Goal: Communication & Community: Answer question/provide support

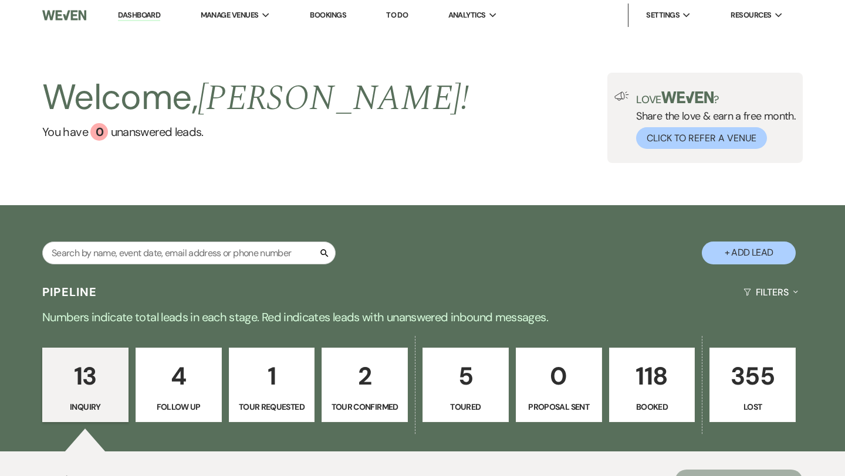
click at [636, 378] on p "118" at bounding box center [651, 376] width 71 height 39
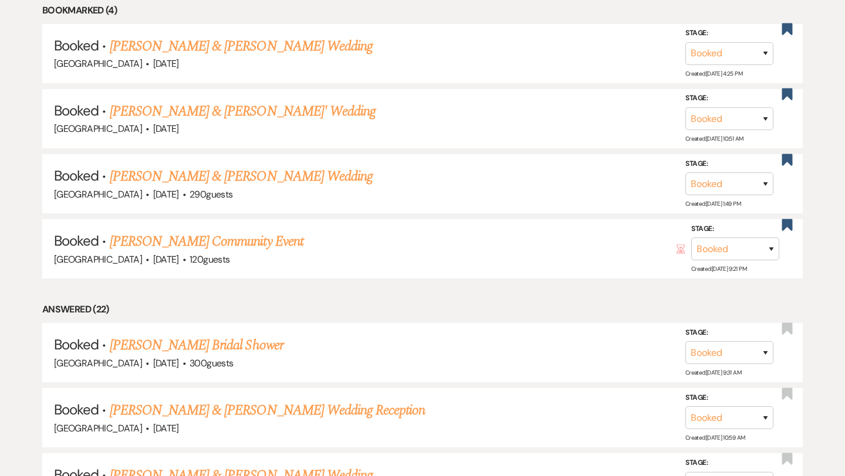
scroll to position [535, 0]
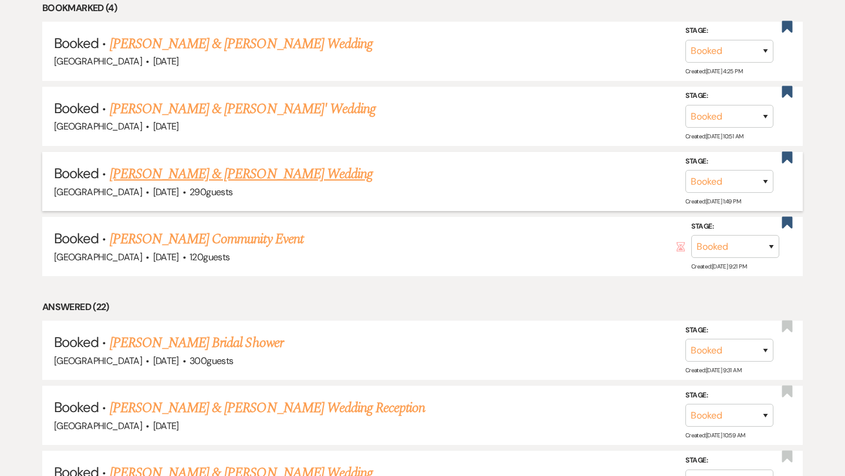
click at [307, 167] on link "[PERSON_NAME] & [PERSON_NAME] Wedding" at bounding box center [241, 174] width 263 height 21
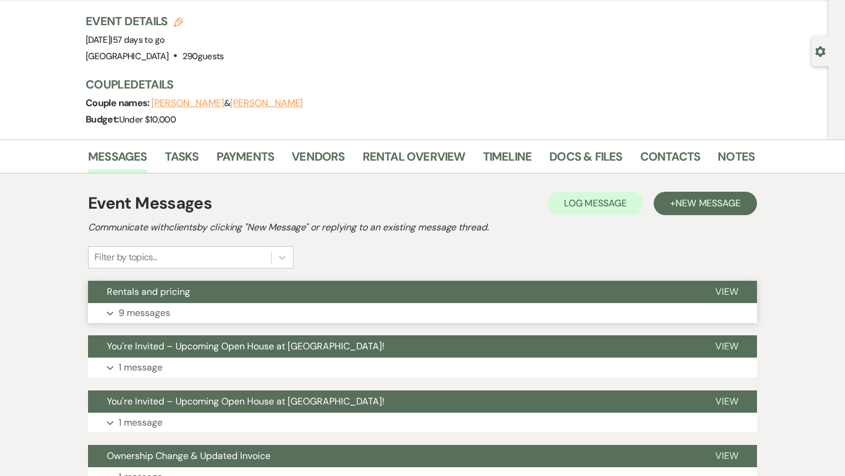
scroll to position [165, 0]
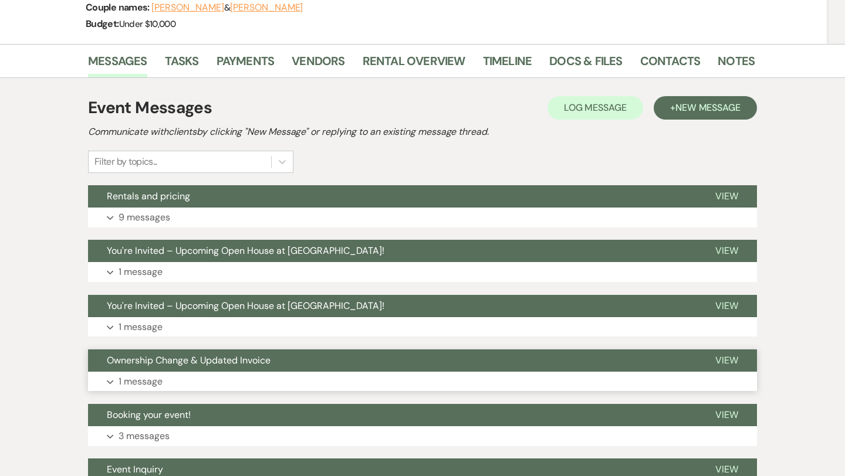
click at [308, 375] on button "Expand 1 message" at bounding box center [422, 382] width 669 height 20
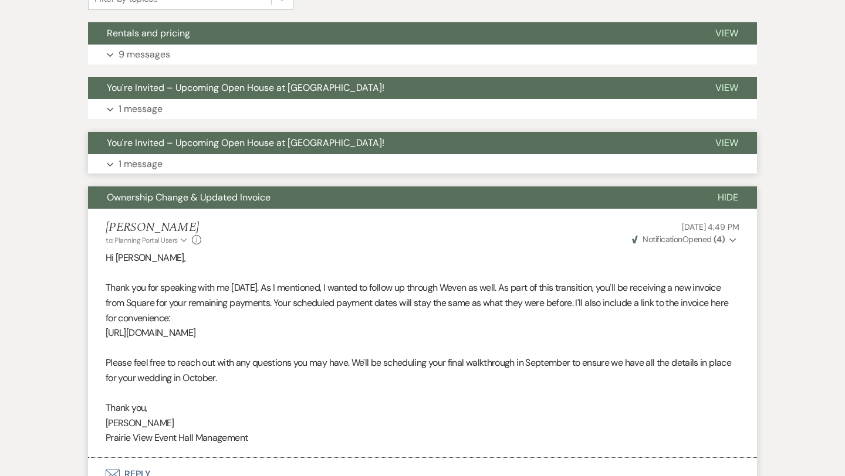
scroll to position [295, 0]
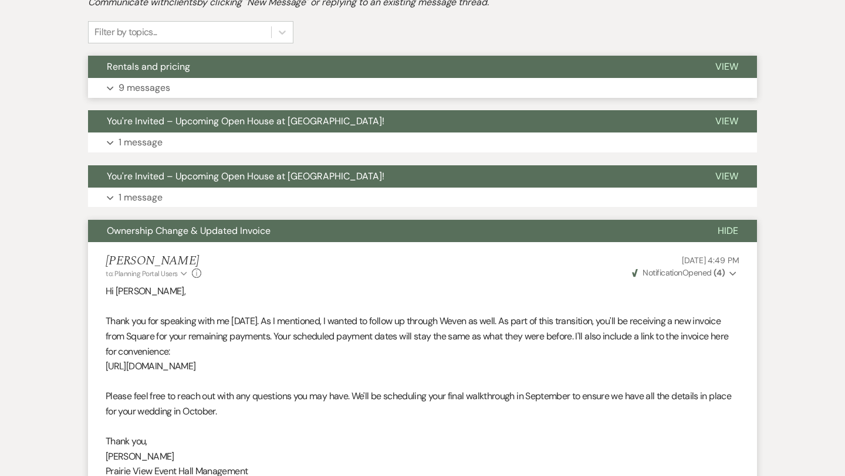
click at [314, 96] on button "Expand 9 messages" at bounding box center [422, 88] width 669 height 20
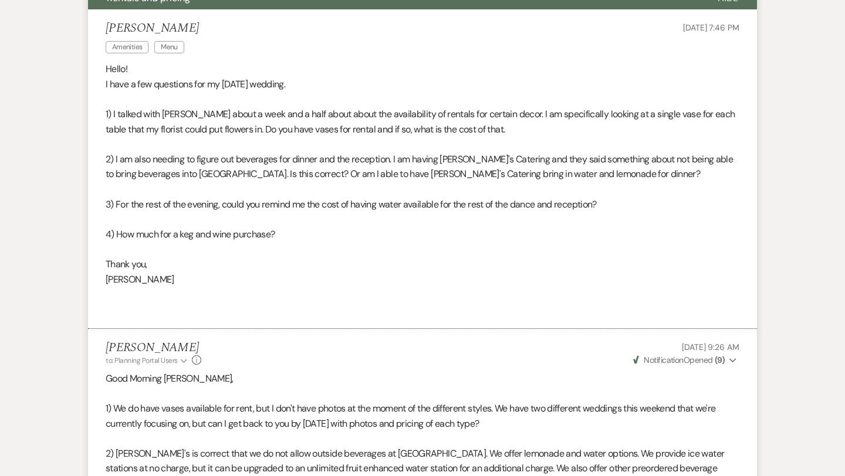
scroll to position [0, 0]
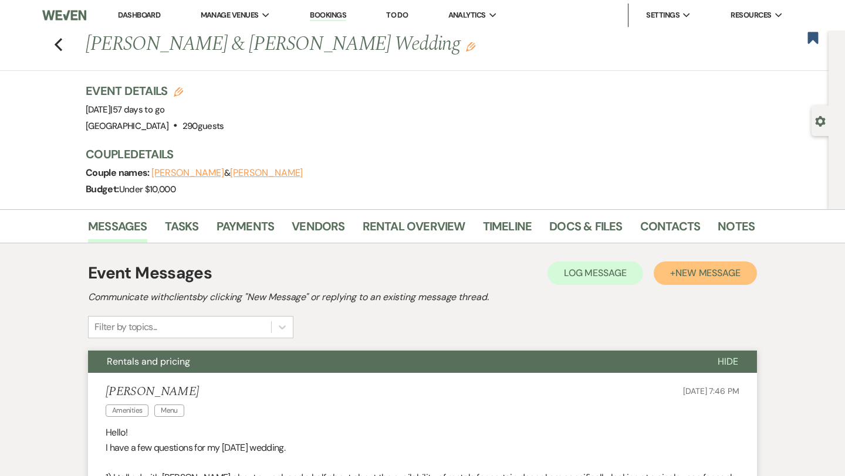
click at [666, 271] on button "+ New Message" at bounding box center [704, 273] width 103 height 23
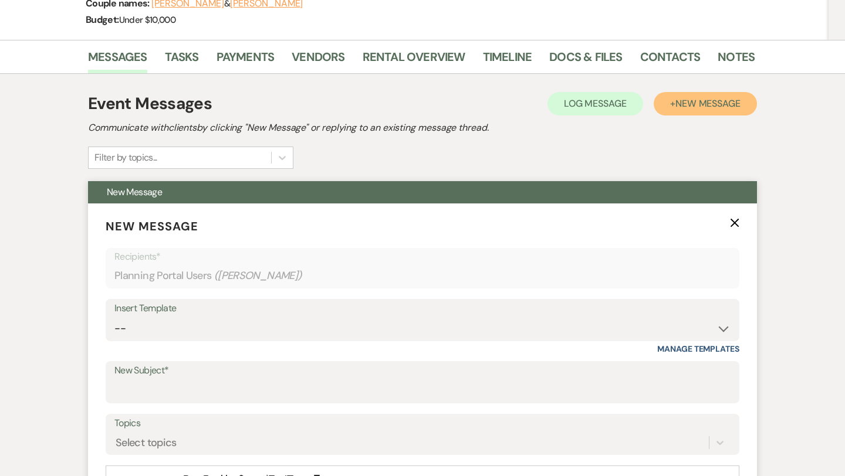
scroll to position [177, 0]
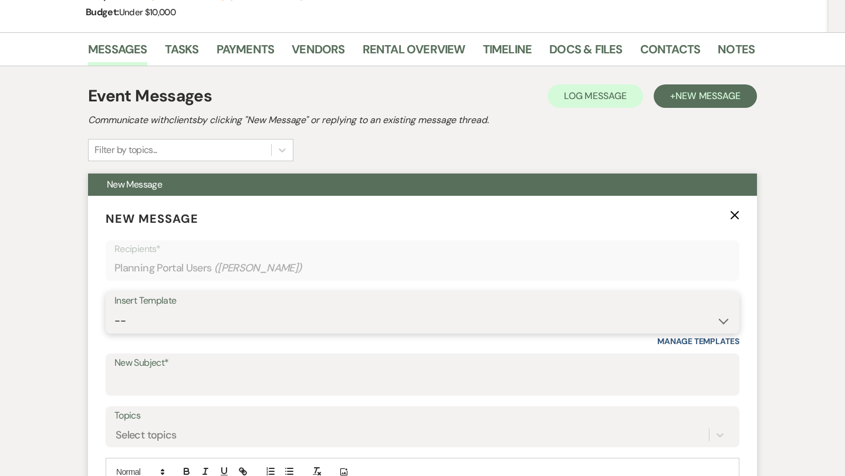
click at [334, 320] on select "-- Weven Planning Portal Introduction (Booked Events) Initial Inquiry Response …" at bounding box center [422, 321] width 616 height 23
select select "5409"
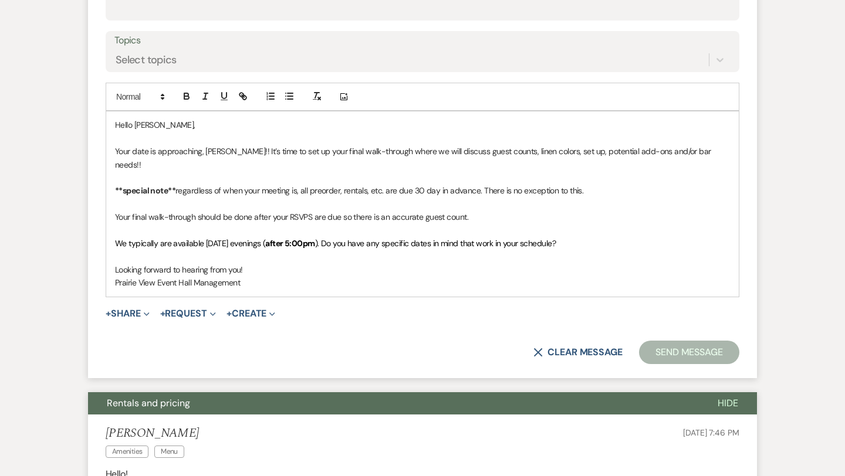
scroll to position [554, 0]
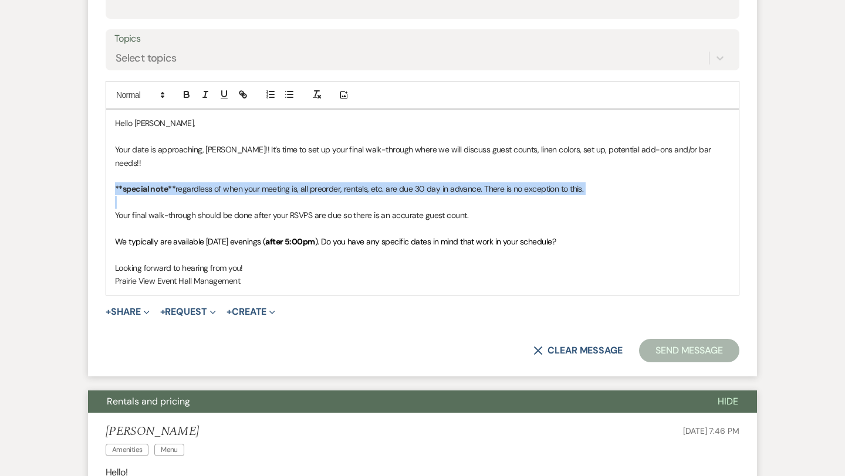
drag, startPoint x: 115, startPoint y: 203, endPoint x: 113, endPoint y: 177, distance: 25.9
click at [113, 177] on div "Hello [PERSON_NAME], Your date is approaching, [PERSON_NAME]!! It’s time to set…" at bounding box center [422, 202] width 632 height 185
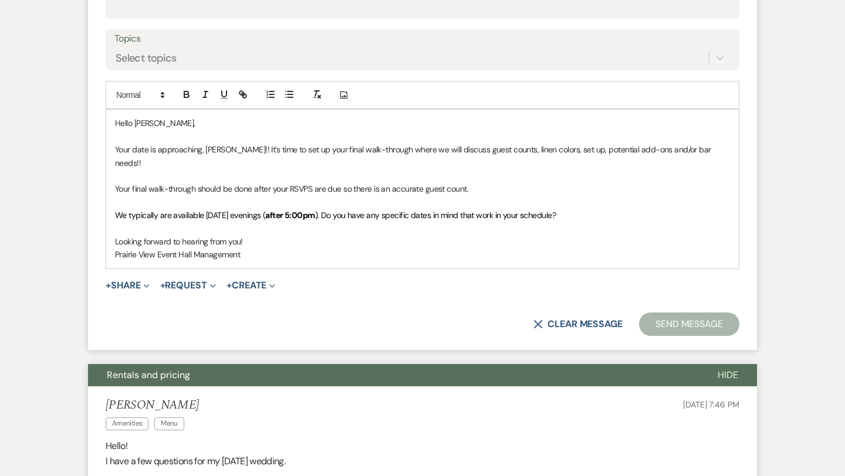
click at [263, 248] on p "Prairie View Event Hall Management" at bounding box center [422, 254] width 615 height 13
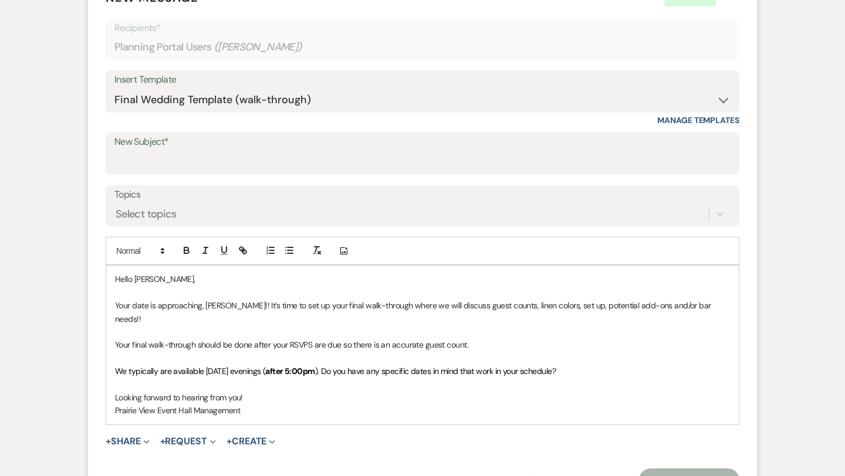
scroll to position [398, 0]
click at [466, 168] on input "New Subject*" at bounding box center [422, 162] width 616 height 23
type input "Final Walk-Through"
click at [290, 367] on strong "after 5:00pm" at bounding box center [289, 372] width 49 height 11
click at [294, 405] on p "Prairie View Event Hall Management" at bounding box center [422, 411] width 615 height 13
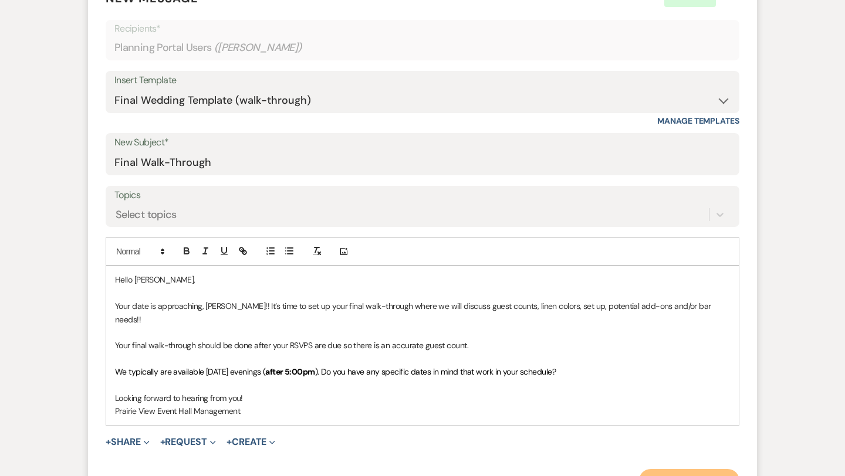
click at [669, 469] on button "Send Message" at bounding box center [689, 480] width 100 height 23
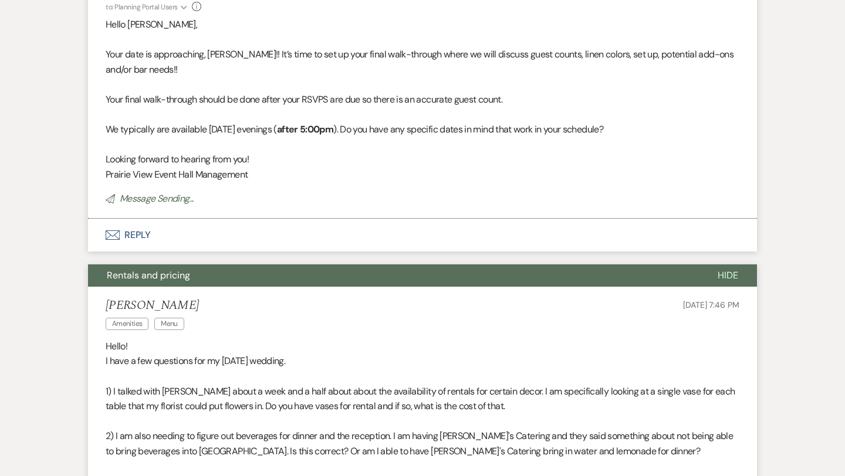
scroll to position [0, 0]
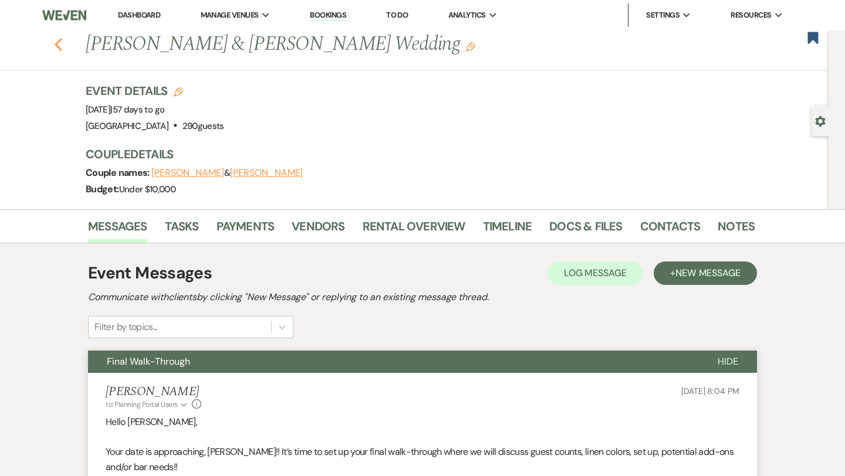
click at [57, 39] on icon "Previous" at bounding box center [58, 45] width 9 height 14
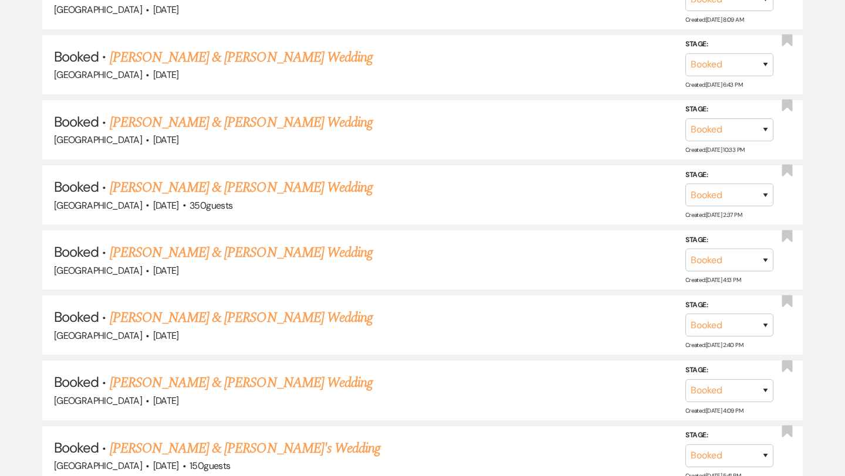
scroll to position [1019, 0]
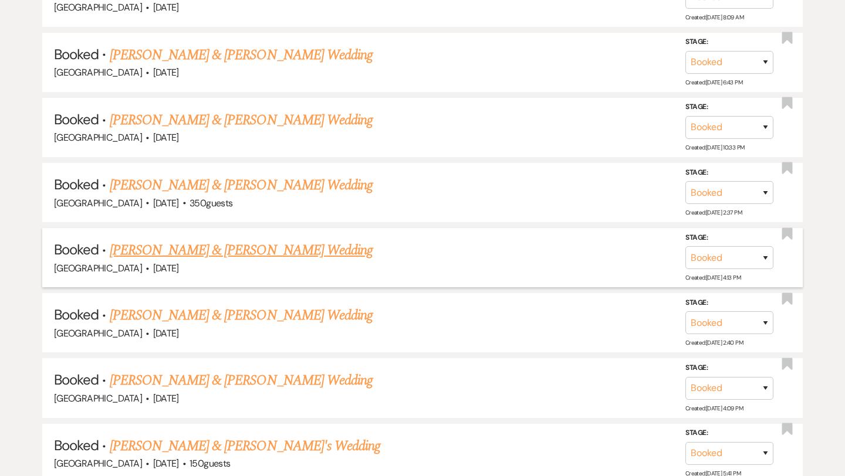
click at [274, 246] on link "[PERSON_NAME] & [PERSON_NAME] Wedding" at bounding box center [241, 250] width 263 height 21
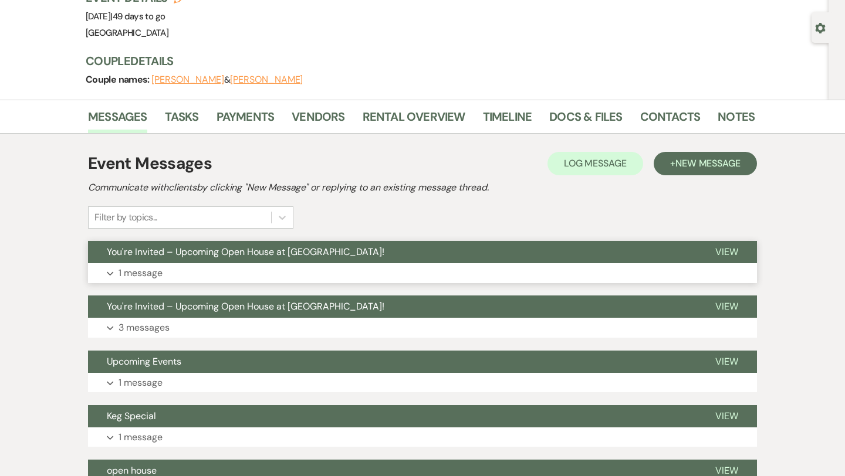
scroll to position [73, 0]
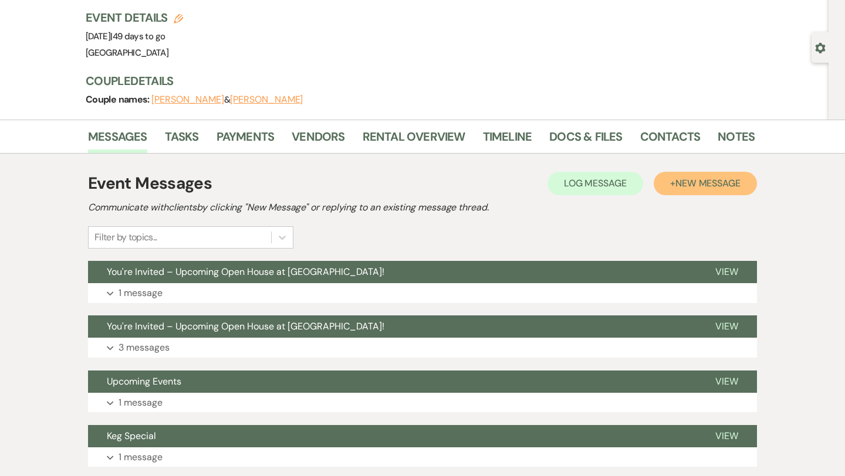
click at [696, 192] on button "+ New Message" at bounding box center [704, 183] width 103 height 23
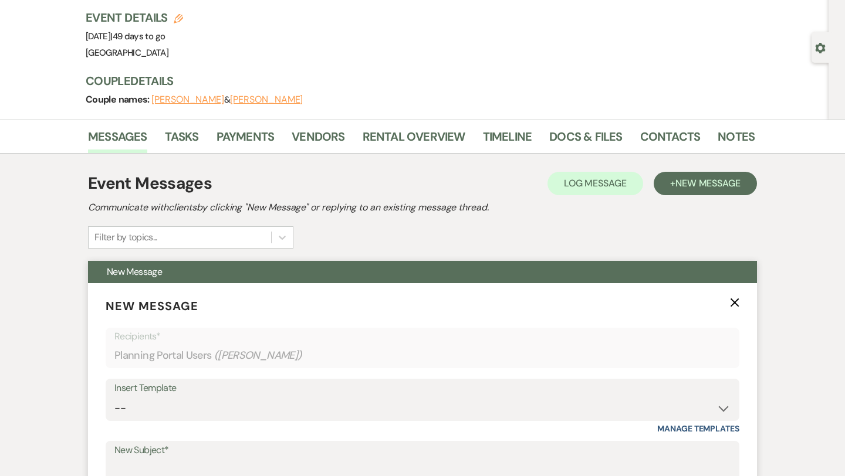
click at [296, 394] on div "Insert Template" at bounding box center [422, 388] width 616 height 17
click at [292, 405] on select "-- Weven Planning Portal Introduction (Booked Events) Initial Inquiry Response …" at bounding box center [422, 408] width 616 height 23
select select "5409"
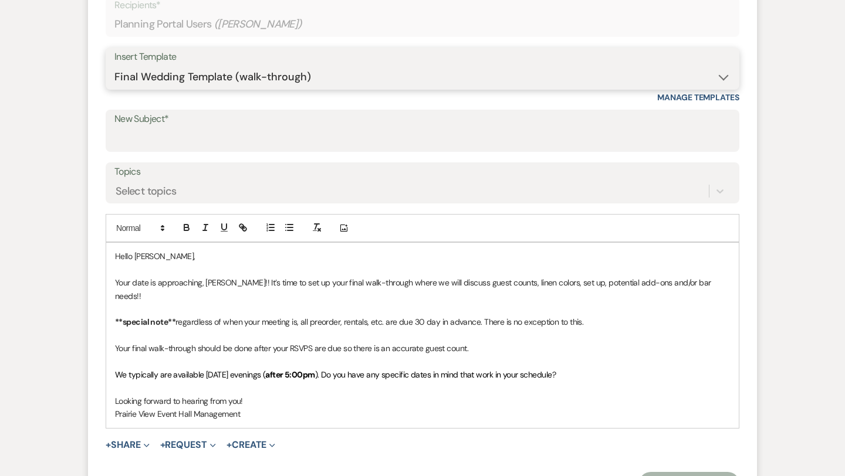
scroll to position [410, 0]
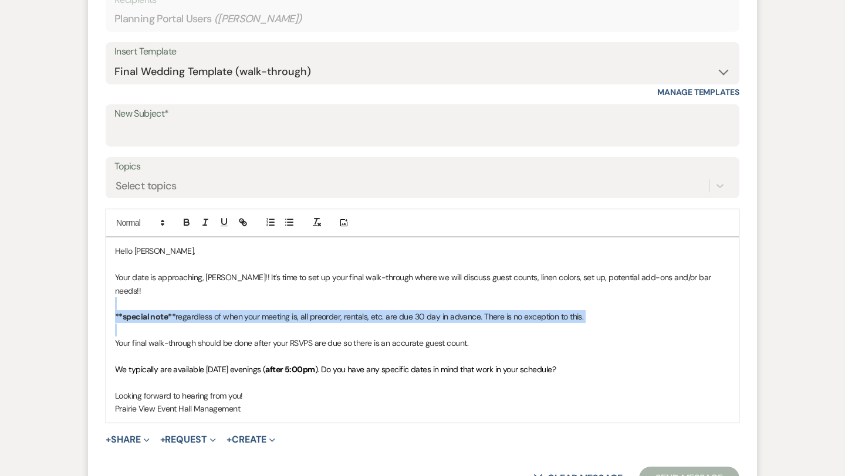
drag, startPoint x: 113, startPoint y: 330, endPoint x: 113, endPoint y: 297, distance: 32.8
click at [113, 297] on div "Hello [PERSON_NAME], Your date is approaching, [PERSON_NAME]!! It’s time to set…" at bounding box center [422, 330] width 632 height 185
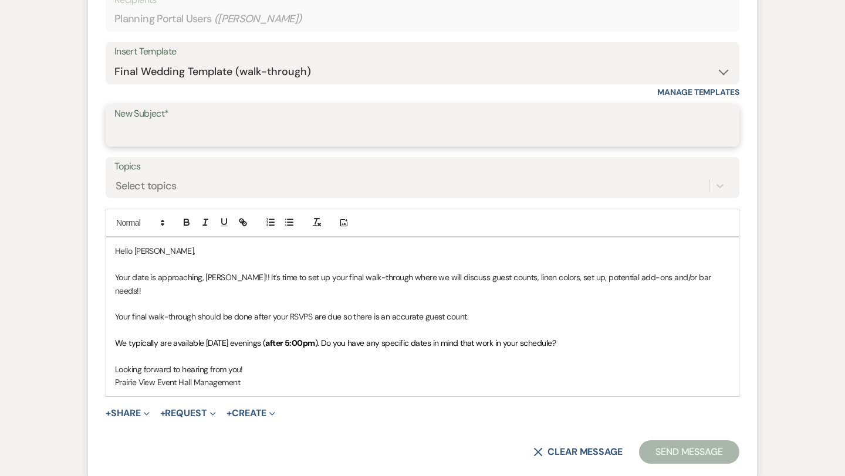
click at [207, 129] on input "New Subject*" at bounding box center [422, 134] width 616 height 23
type input "Final Walk-Through"
click at [642, 444] on button "Send Message" at bounding box center [689, 451] width 100 height 23
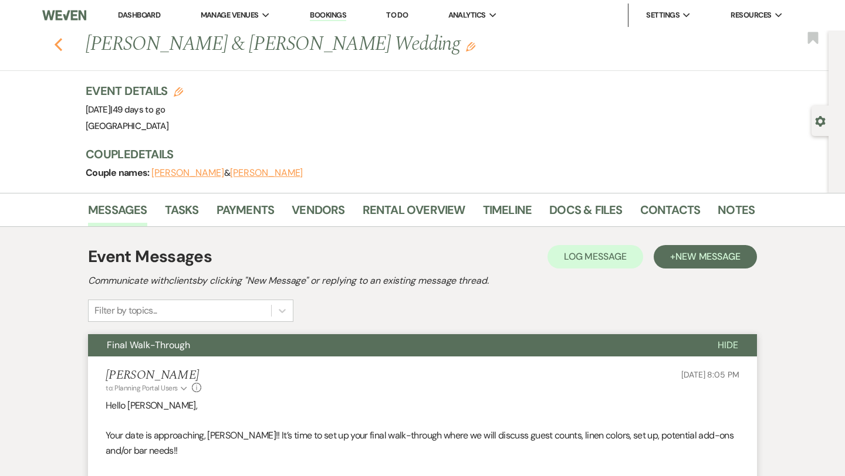
click at [57, 42] on use "button" at bounding box center [59, 44] width 8 height 13
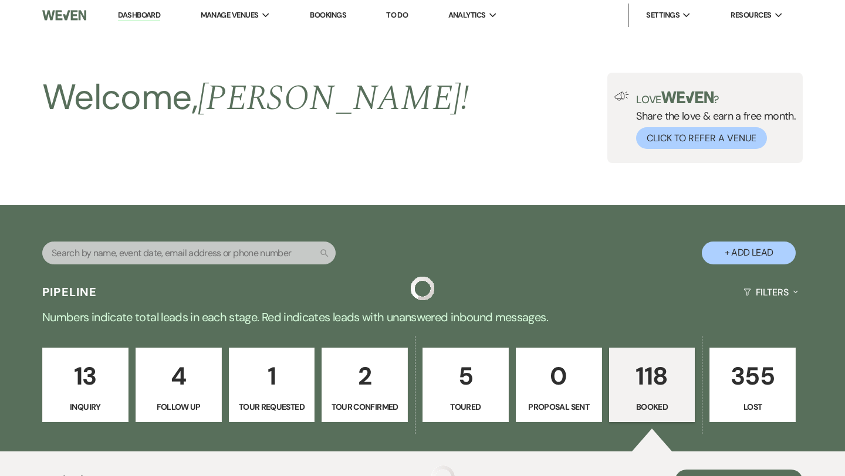
scroll to position [1019, 0]
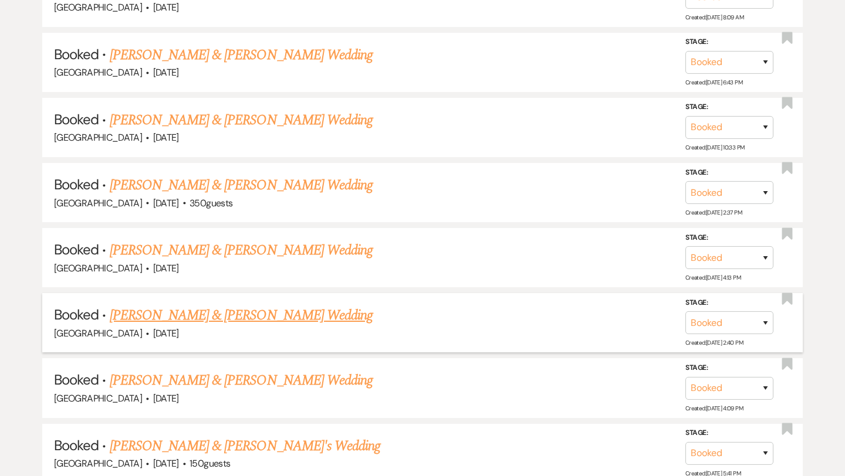
click at [239, 313] on link "[PERSON_NAME] & [PERSON_NAME] Wedding" at bounding box center [241, 315] width 263 height 21
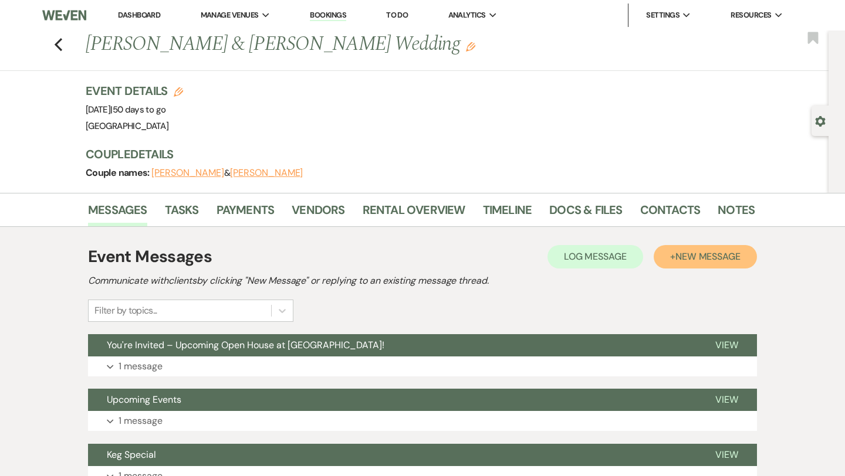
click at [714, 251] on span "New Message" at bounding box center [707, 256] width 65 height 12
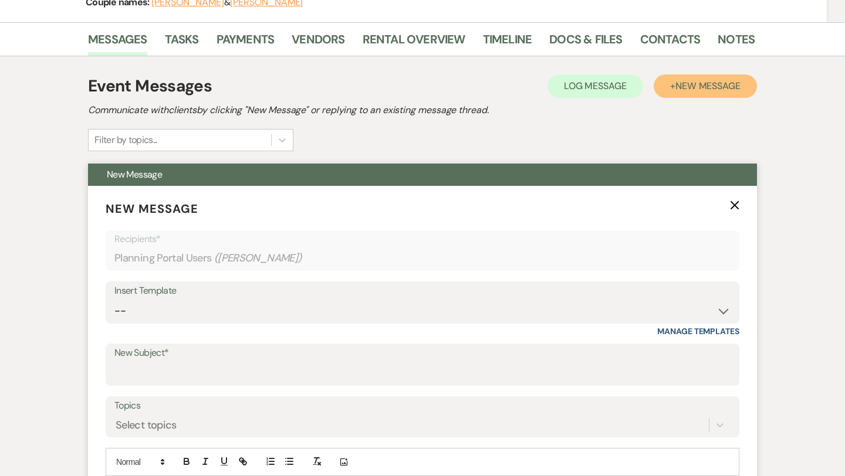
scroll to position [170, 0]
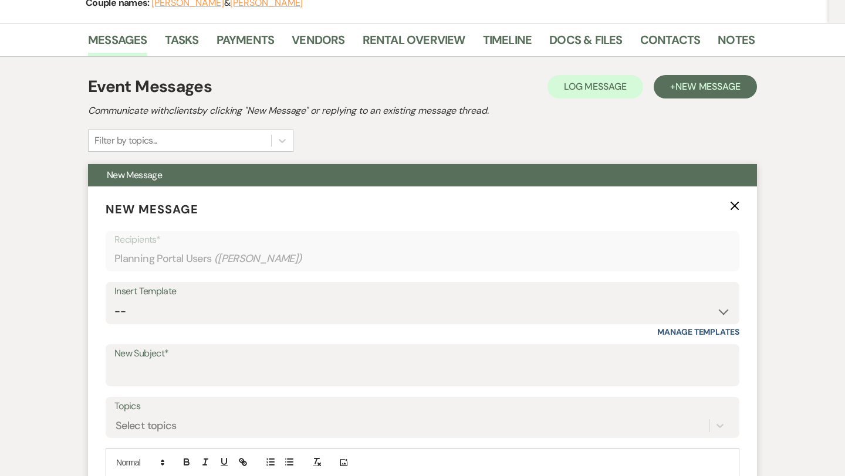
click at [311, 361] on label "New Subject*" at bounding box center [422, 353] width 616 height 17
click at [311, 362] on input "New Subject*" at bounding box center [422, 373] width 616 height 23
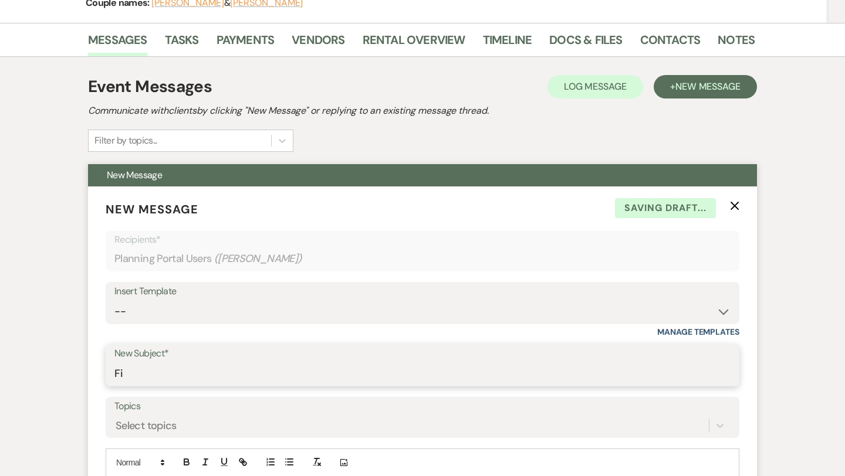
type input "F"
type input "Final Walk-through"
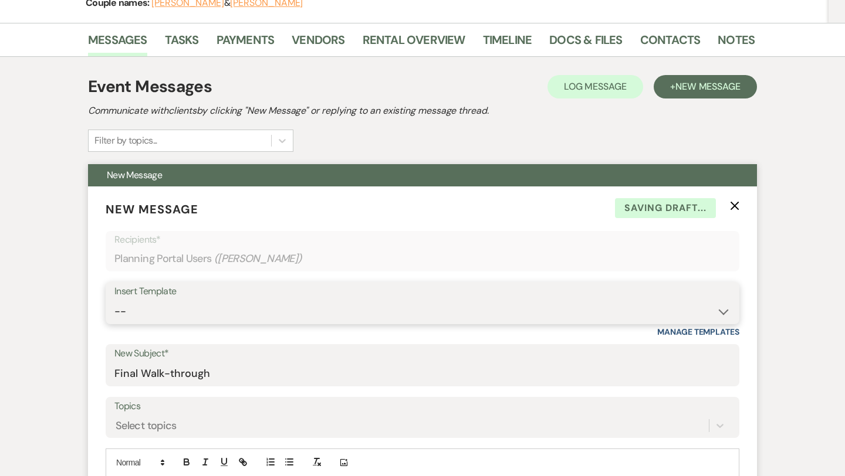
click at [244, 317] on select "-- Weven Planning Portal Introduction (Booked Events) Initial Inquiry Response …" at bounding box center [422, 311] width 616 height 23
select select "5409"
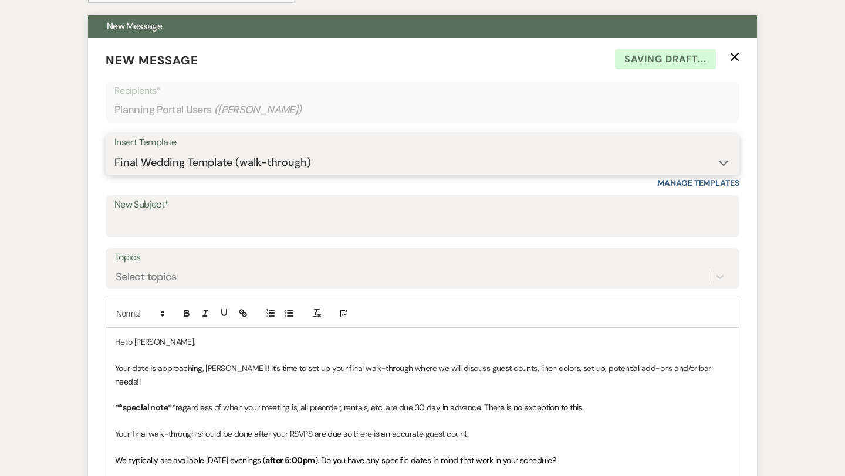
scroll to position [324, 0]
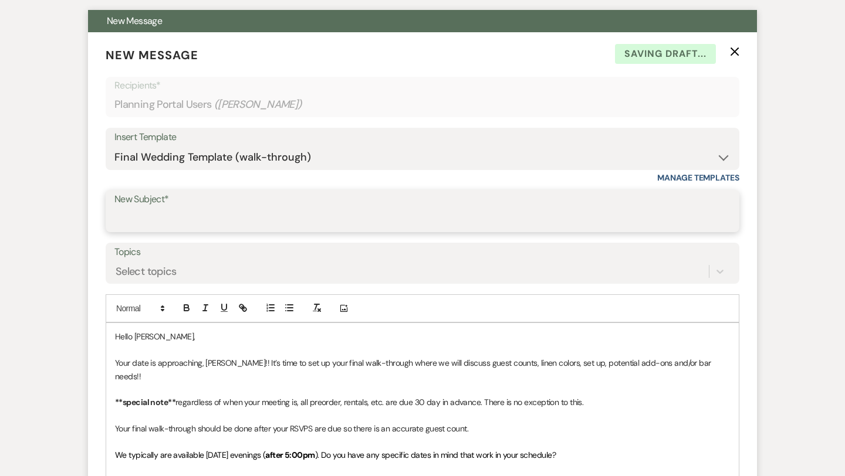
click at [249, 223] on input "New Subject*" at bounding box center [422, 219] width 616 height 23
type input "Final Walk-through"
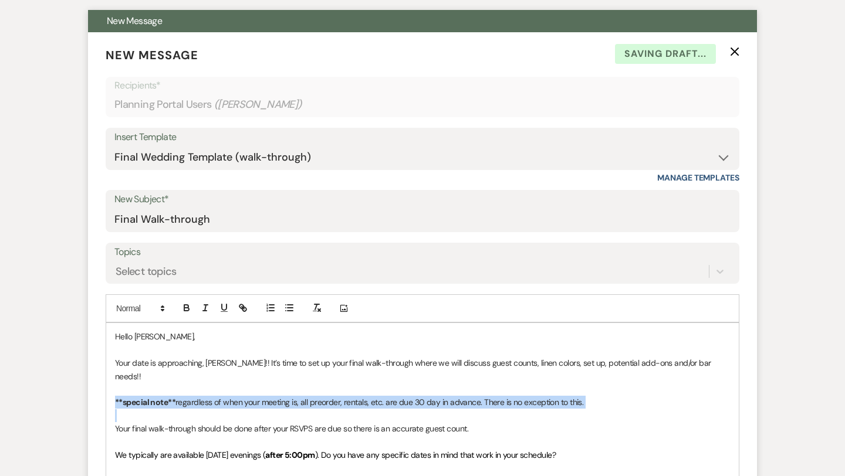
drag, startPoint x: 116, startPoint y: 414, endPoint x: 114, endPoint y: 394, distance: 20.1
click at [114, 394] on div "Hello [PERSON_NAME], Your date is approaching, [PERSON_NAME]!! It’s time to set…" at bounding box center [422, 415] width 632 height 185
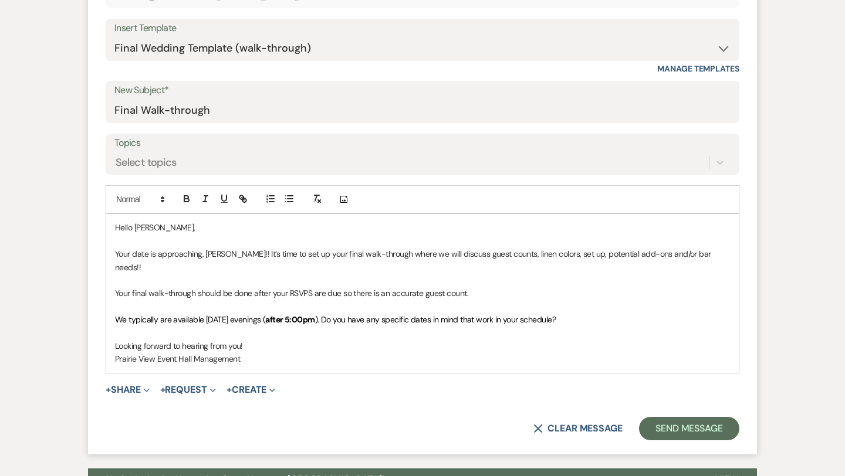
scroll to position [545, 0]
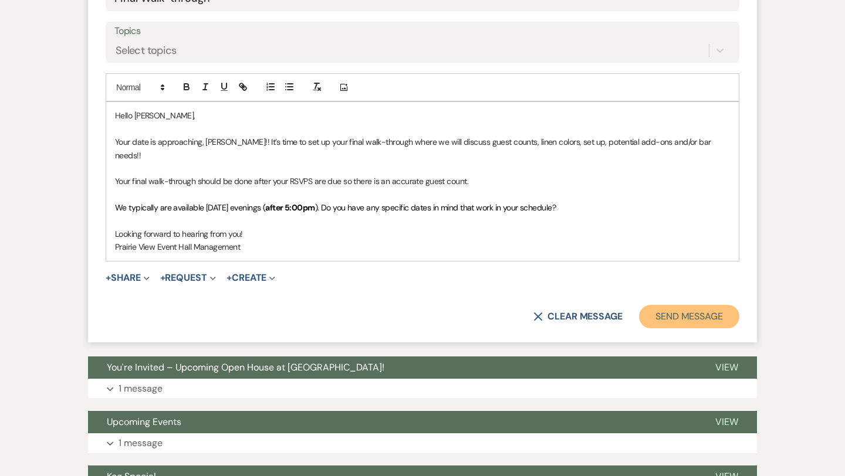
click at [673, 305] on button "Send Message" at bounding box center [689, 316] width 100 height 23
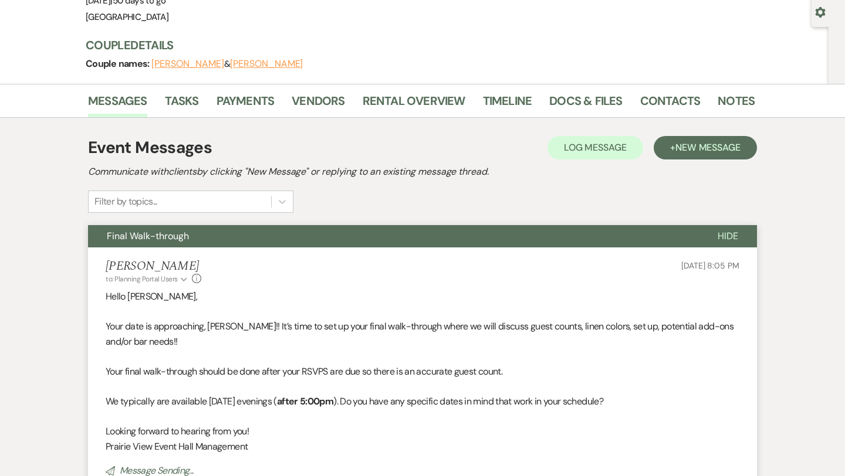
scroll to position [0, 0]
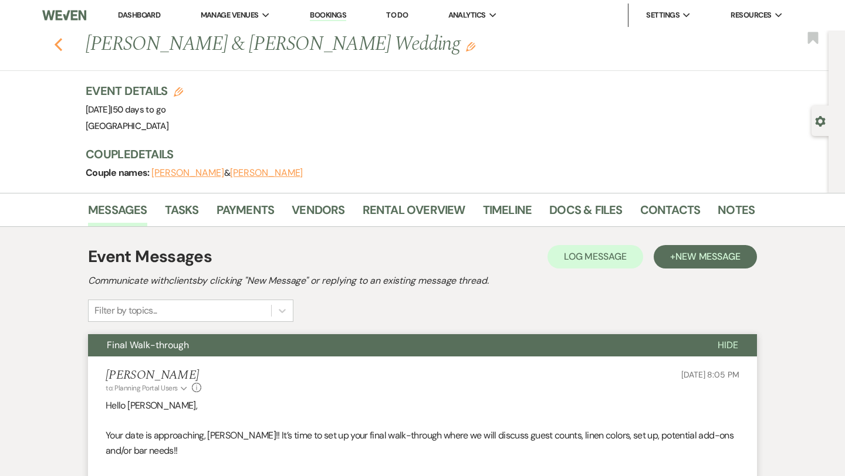
click at [58, 39] on icon "Previous" at bounding box center [58, 45] width 9 height 14
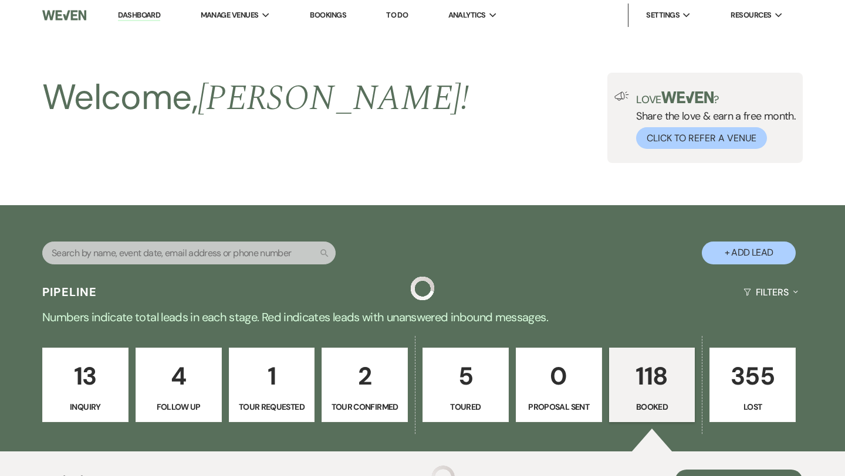
scroll to position [1019, 0]
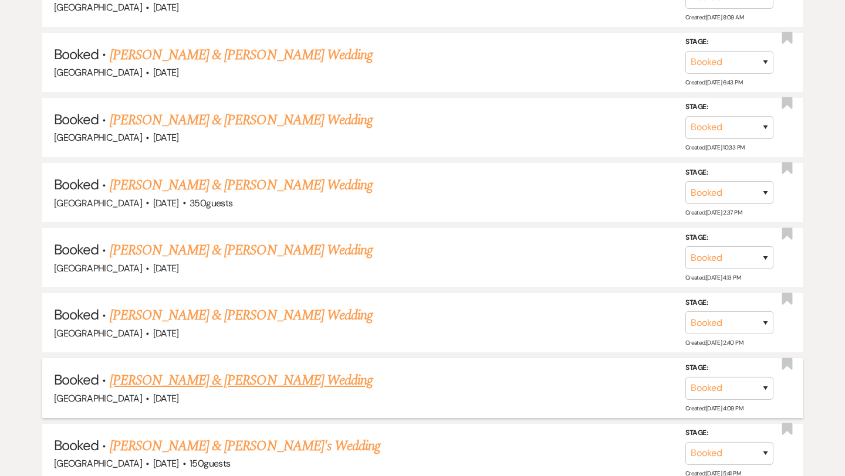
click at [259, 375] on link "[PERSON_NAME] & [PERSON_NAME] Wedding" at bounding box center [241, 380] width 263 height 21
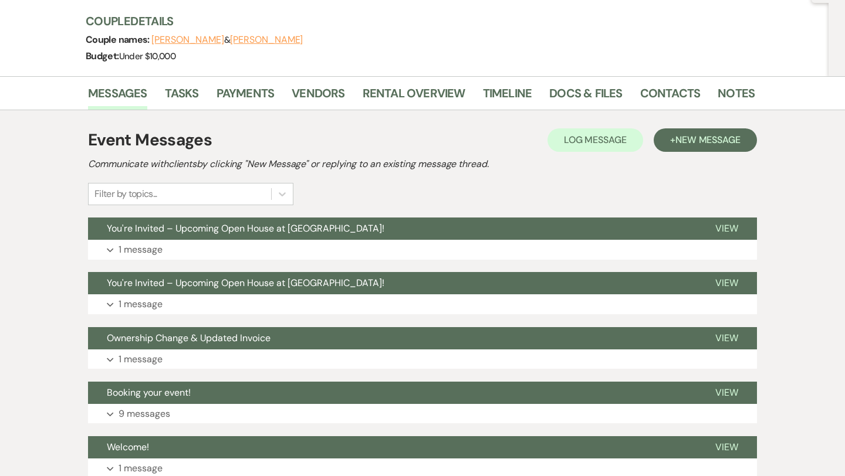
scroll to position [137, 0]
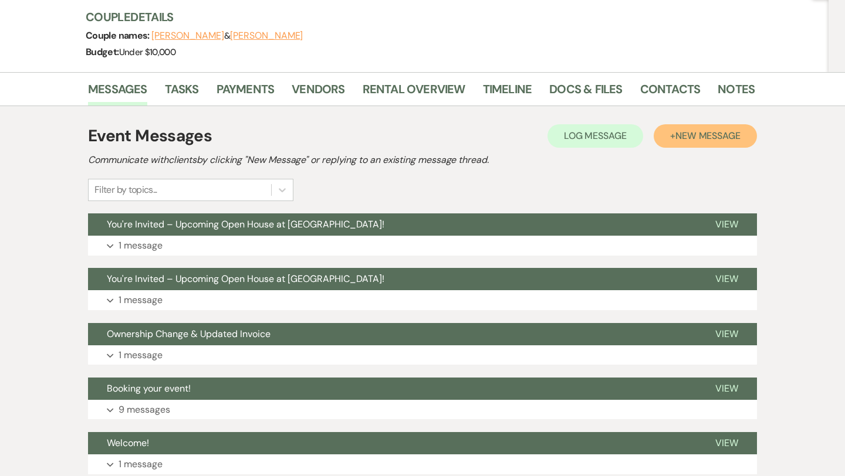
click at [710, 137] on span "New Message" at bounding box center [707, 136] width 65 height 12
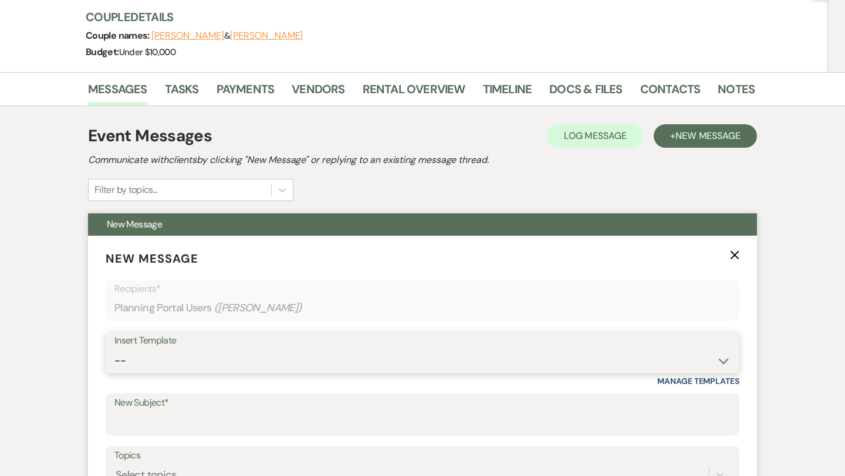
click at [266, 361] on select "-- Weven Planning Portal Introduction (Booked Events) Initial Inquiry Response …" at bounding box center [422, 361] width 616 height 23
select select "5409"
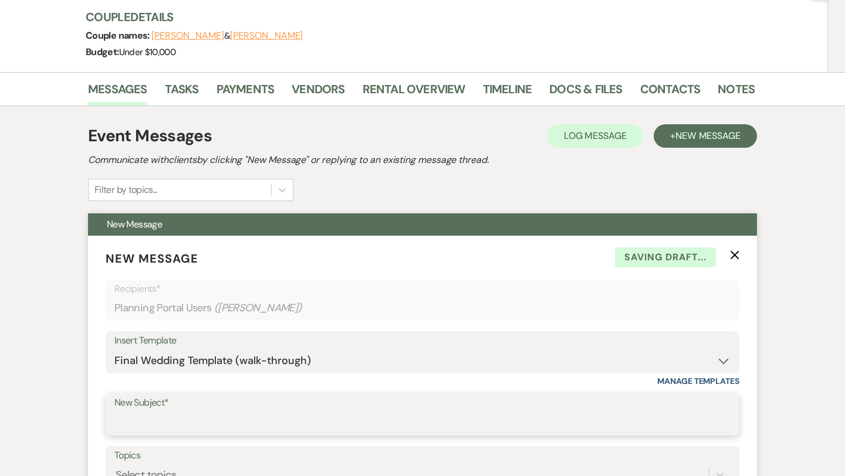
click at [265, 412] on input "New Subject*" at bounding box center [422, 423] width 616 height 23
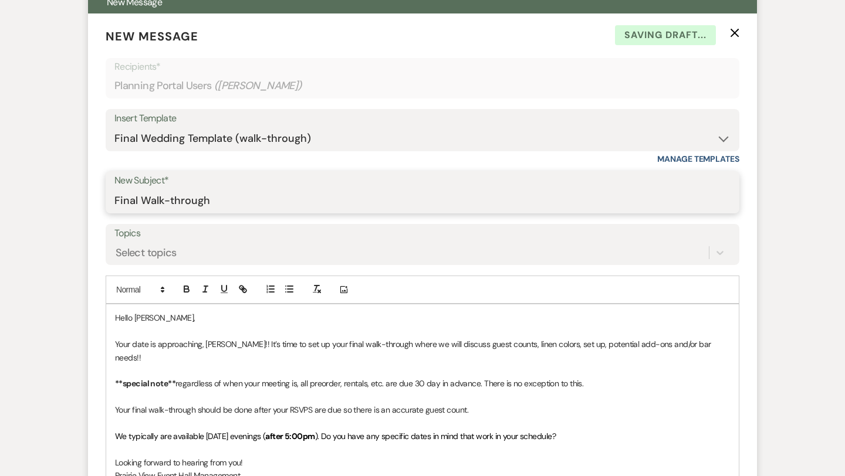
scroll to position [370, 0]
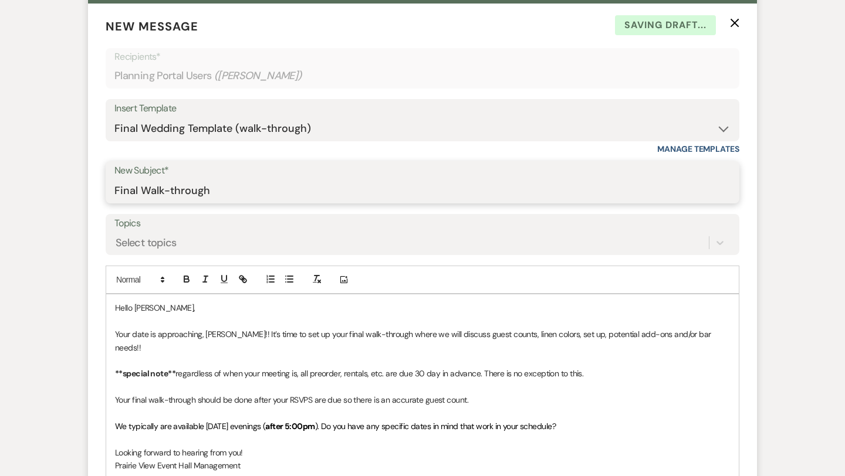
type input "Final Walk-through"
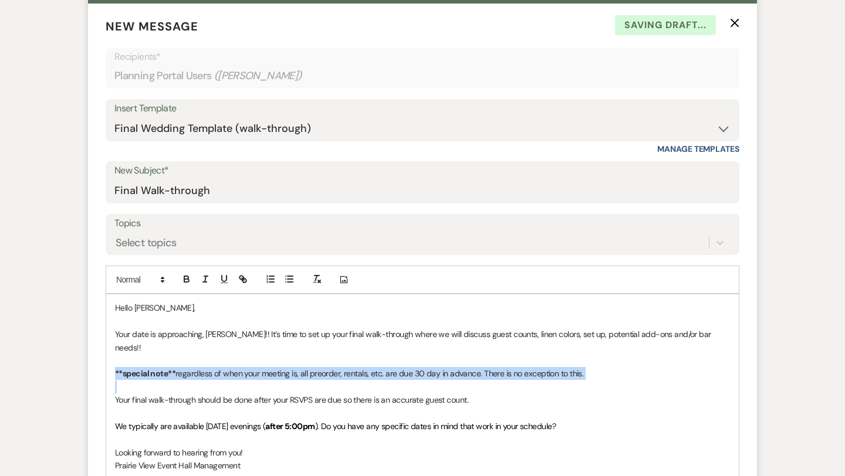
drag, startPoint x: 114, startPoint y: 382, endPoint x: 114, endPoint y: 365, distance: 17.6
click at [114, 365] on div "Hello [PERSON_NAME], Your date is approaching, [PERSON_NAME]!! It’s time to set…" at bounding box center [422, 386] width 632 height 185
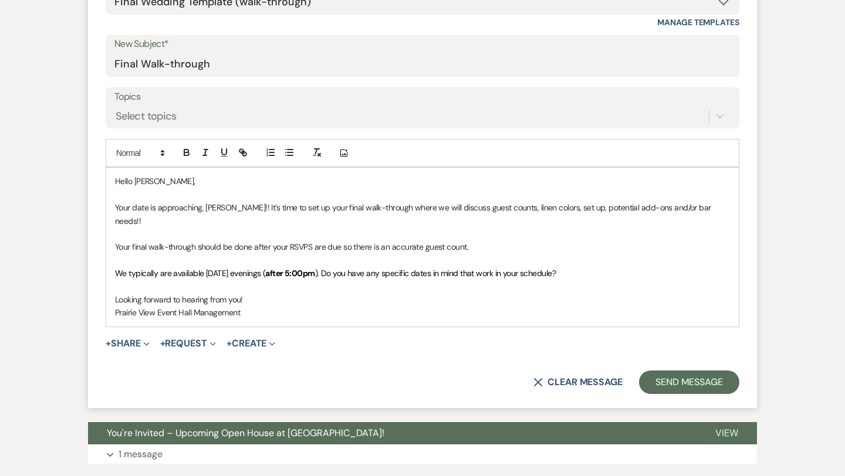
scroll to position [497, 0]
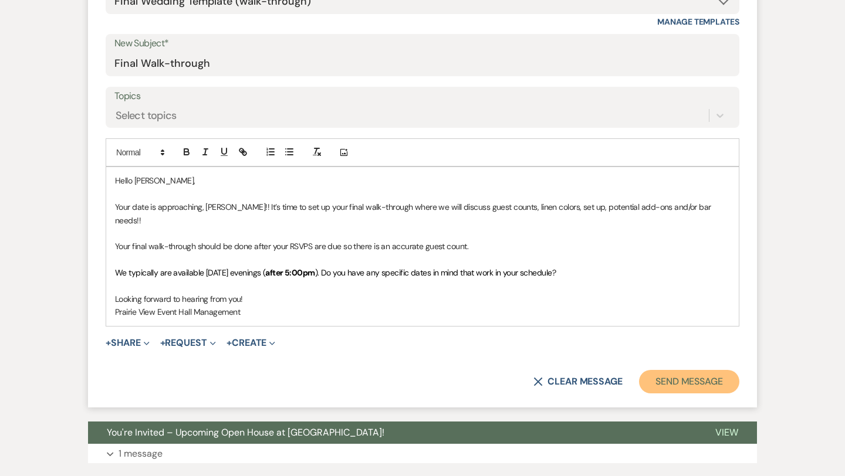
click at [709, 370] on button "Send Message" at bounding box center [689, 381] width 100 height 23
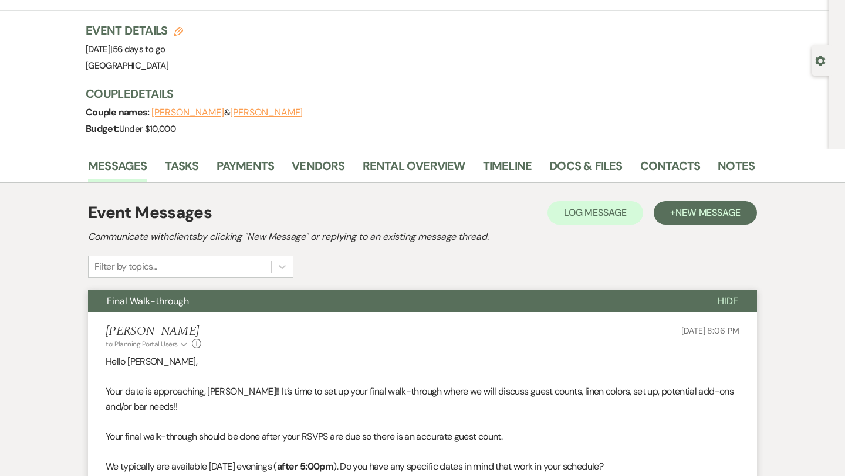
scroll to position [0, 0]
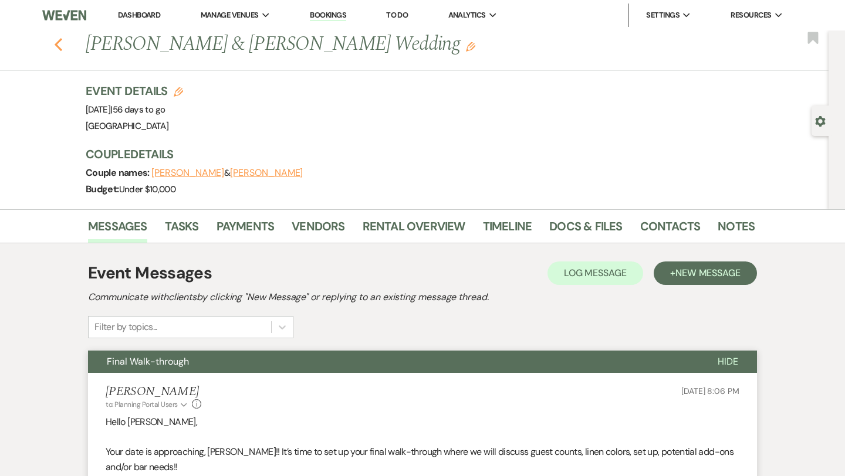
click at [54, 46] on icon "Previous" at bounding box center [58, 45] width 9 height 14
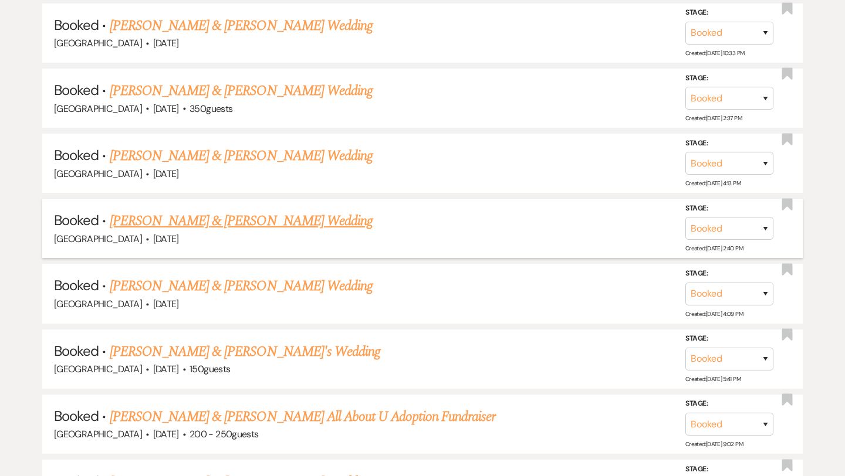
scroll to position [1143, 0]
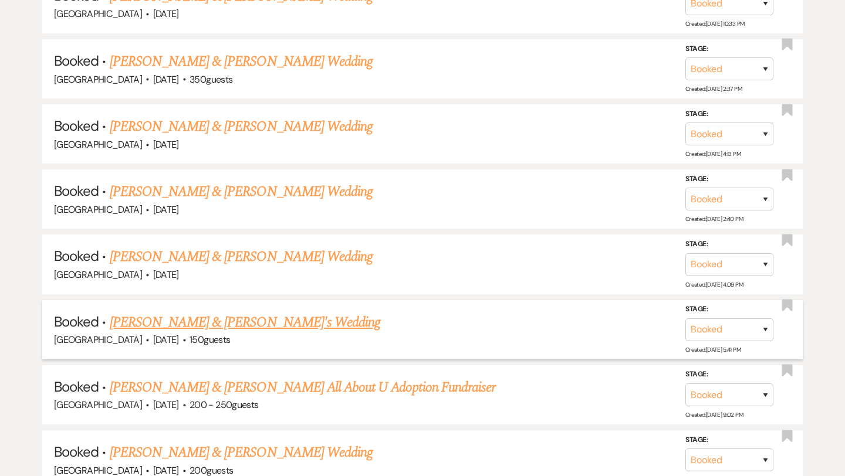
click at [165, 314] on link "[PERSON_NAME] & [PERSON_NAME]'s Wedding" at bounding box center [245, 322] width 271 height 21
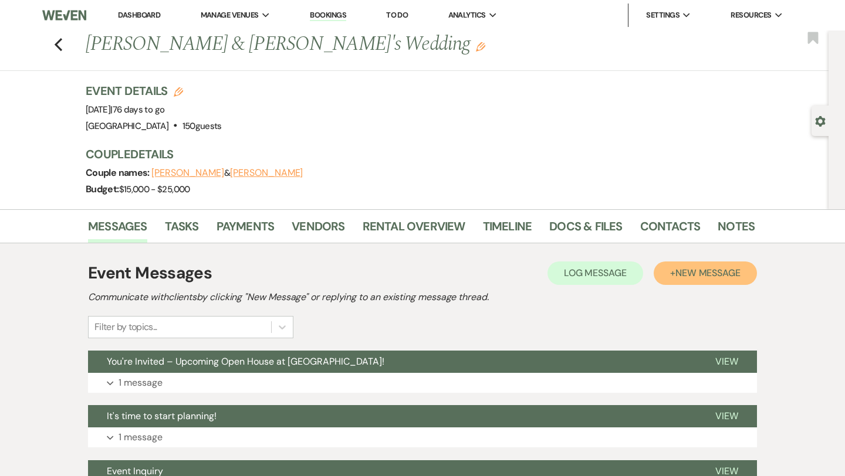
click at [683, 280] on button "+ New Message" at bounding box center [704, 273] width 103 height 23
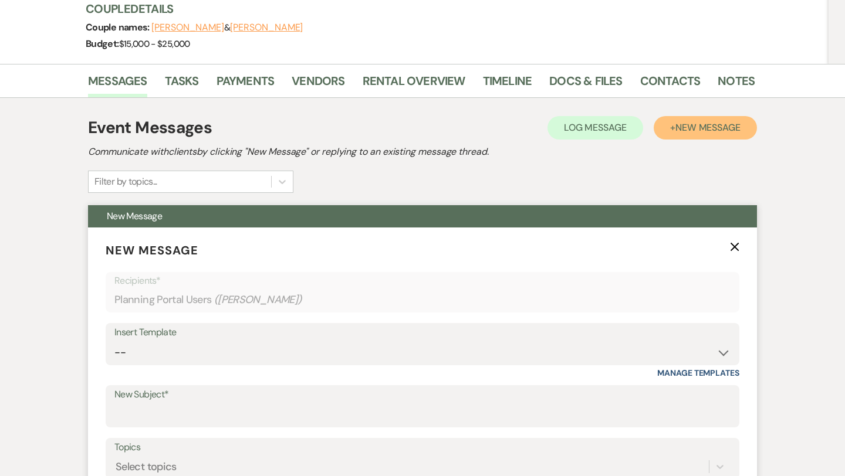
scroll to position [162, 0]
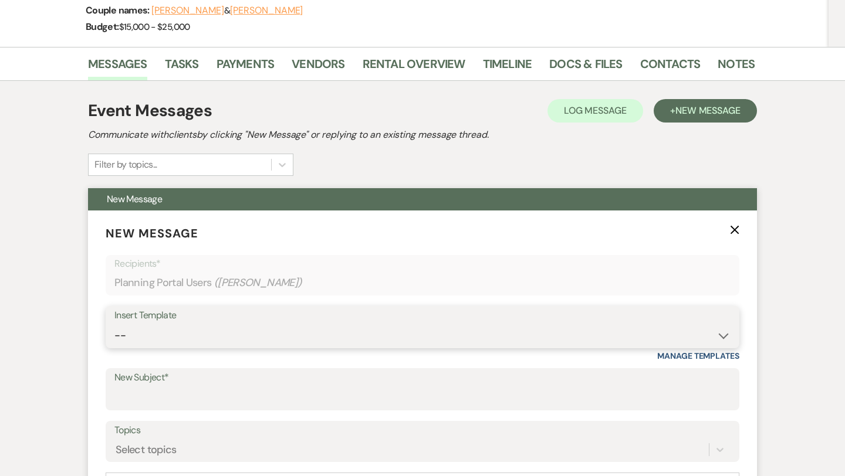
click at [275, 327] on select "-- Weven Planning Portal Introduction (Booked Events) Initial Inquiry Response …" at bounding box center [422, 335] width 616 height 23
select select "5409"
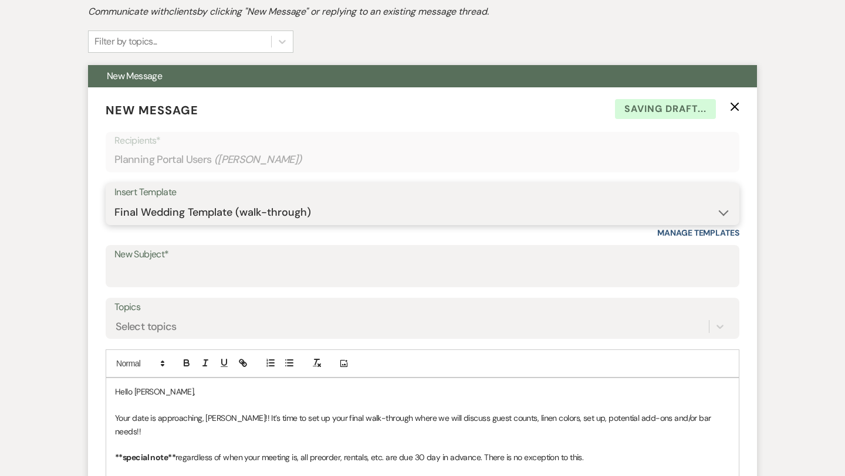
scroll to position [287, 0]
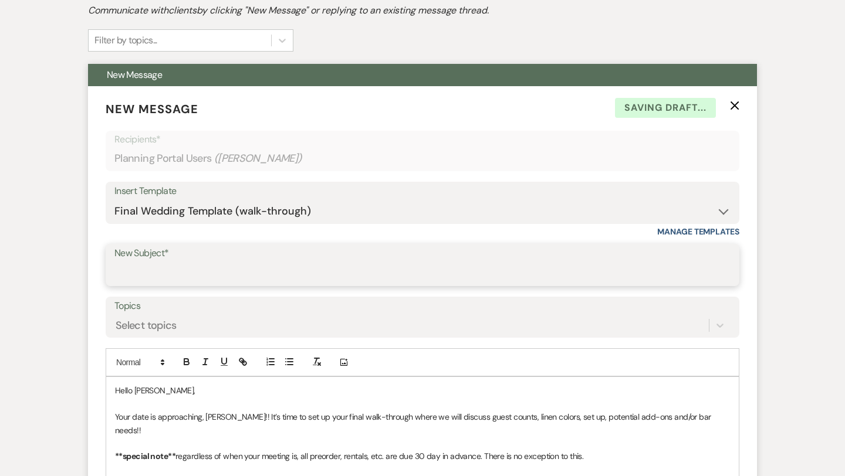
click at [271, 281] on input "New Subject*" at bounding box center [422, 273] width 616 height 23
type input "Final Walk-through"
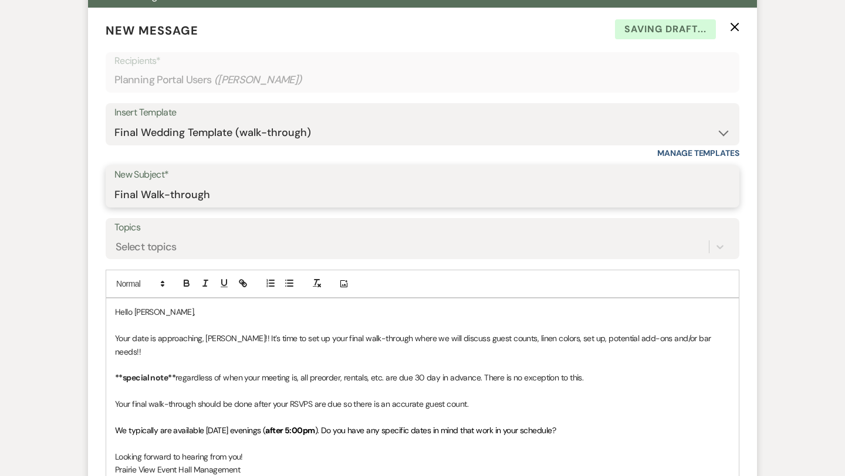
scroll to position [406, 0]
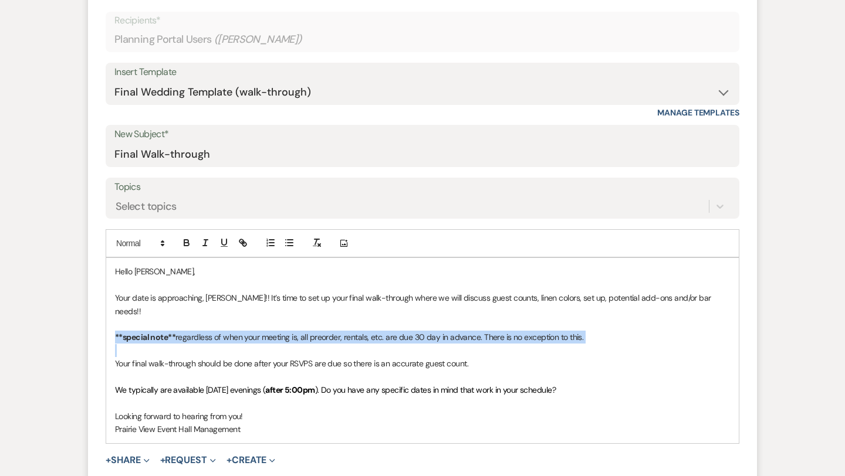
drag, startPoint x: 114, startPoint y: 349, endPoint x: 114, endPoint y: 328, distance: 20.5
click at [114, 328] on div "Hello [PERSON_NAME], Your date is approaching, [PERSON_NAME]!! It’s time to set…" at bounding box center [422, 350] width 632 height 185
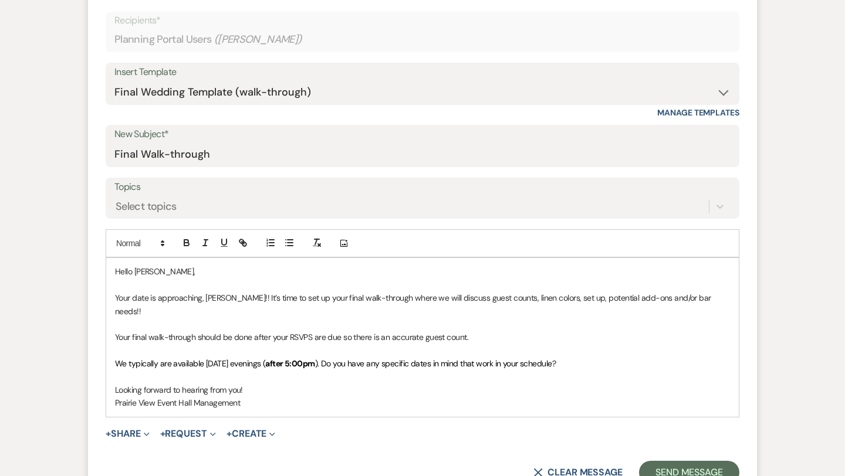
click at [291, 396] on p "Prairie View Event Hall Management" at bounding box center [422, 402] width 615 height 13
click at [686, 461] on button "Send Message" at bounding box center [689, 472] width 100 height 23
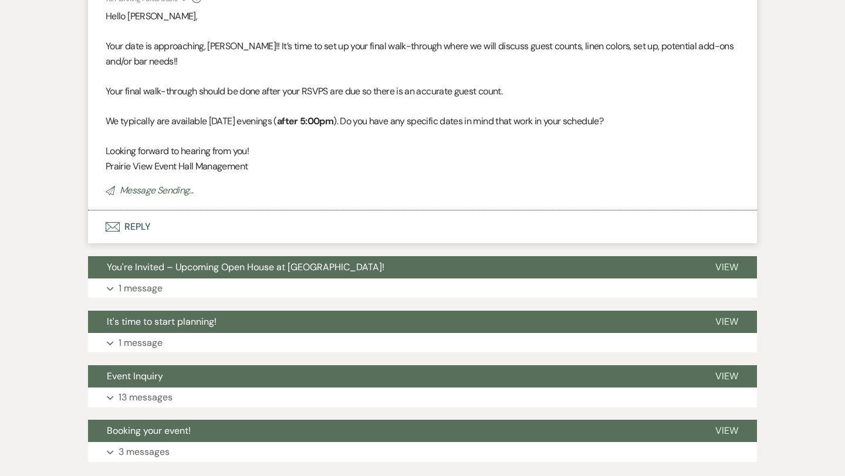
scroll to position [0, 0]
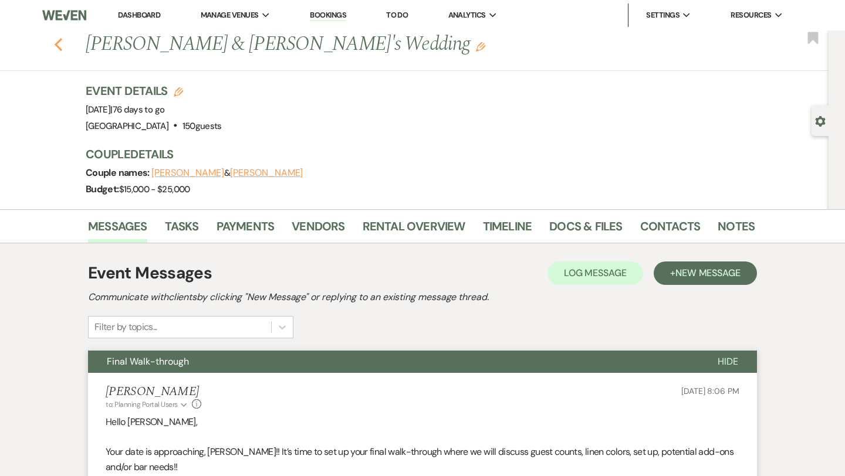
click at [57, 44] on icon "Previous" at bounding box center [58, 45] width 9 height 14
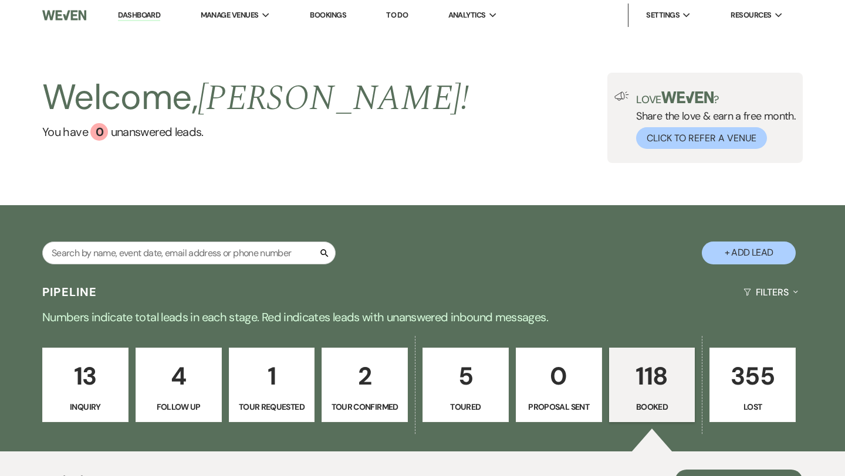
click at [130, 19] on link "Dashboard" at bounding box center [139, 15] width 42 height 11
